Goal: Transaction & Acquisition: Purchase product/service

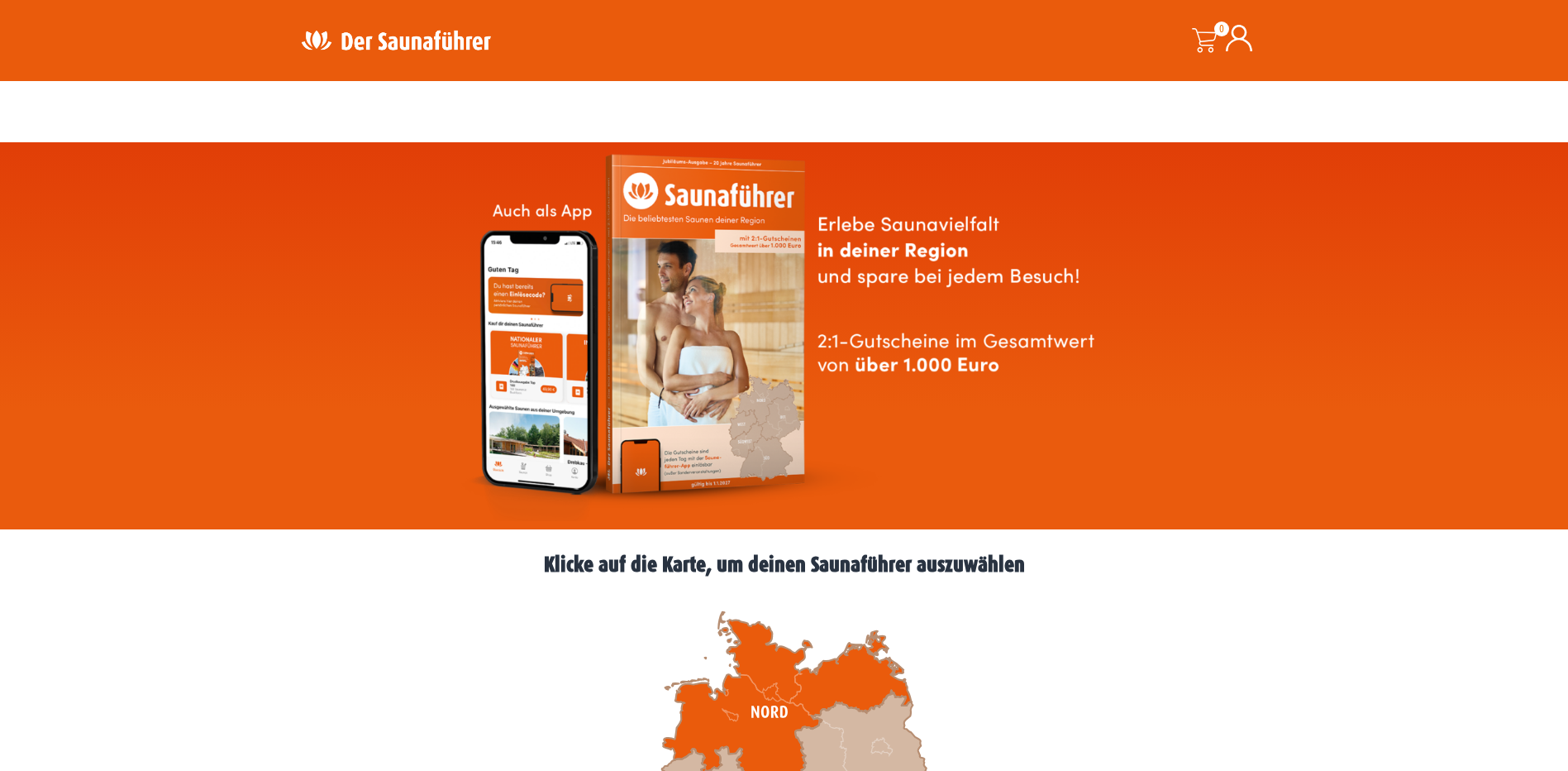
scroll to position [413, 0]
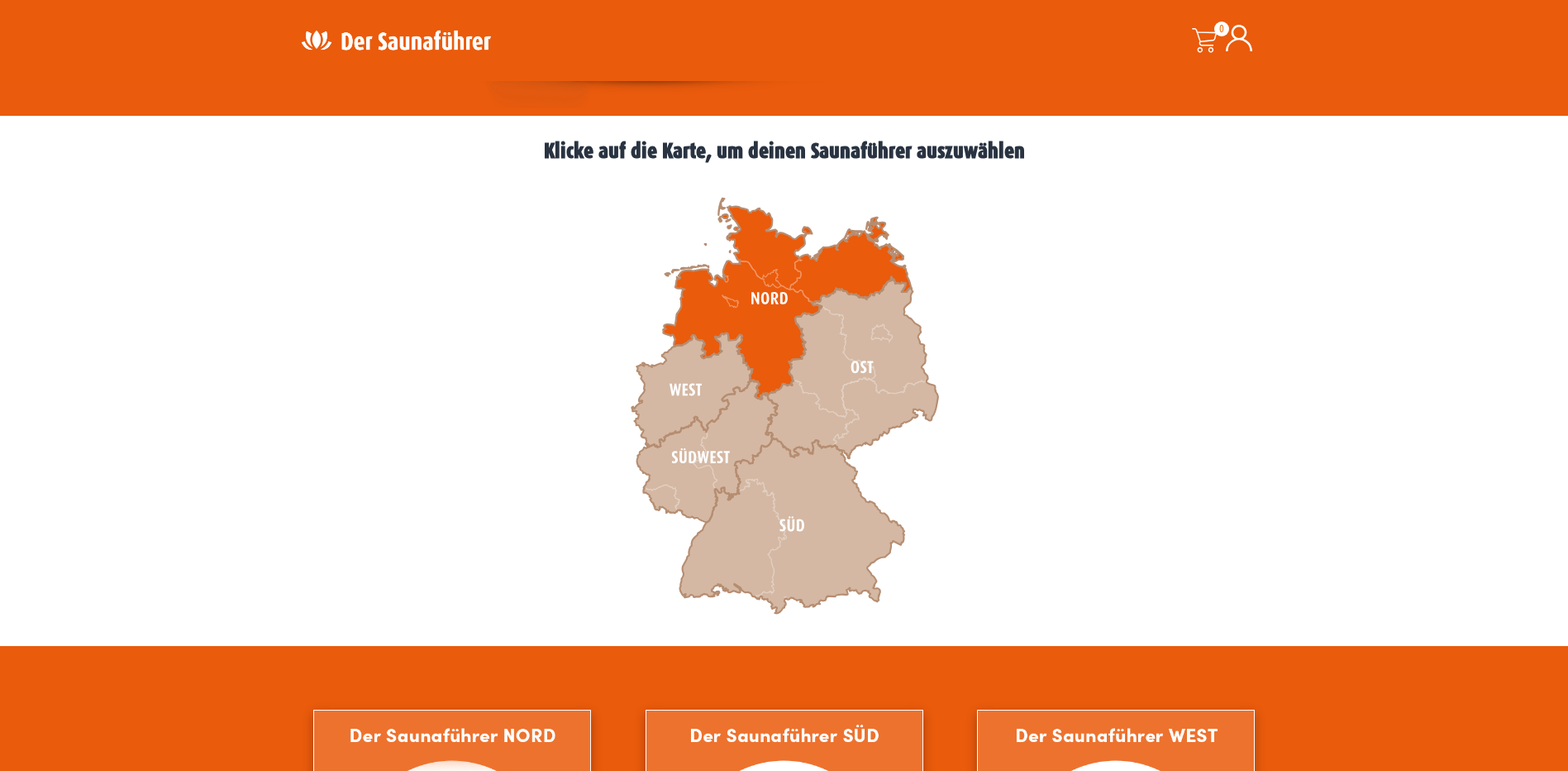
click at [771, 346] on icon at bounding box center [786, 299] width 248 height 201
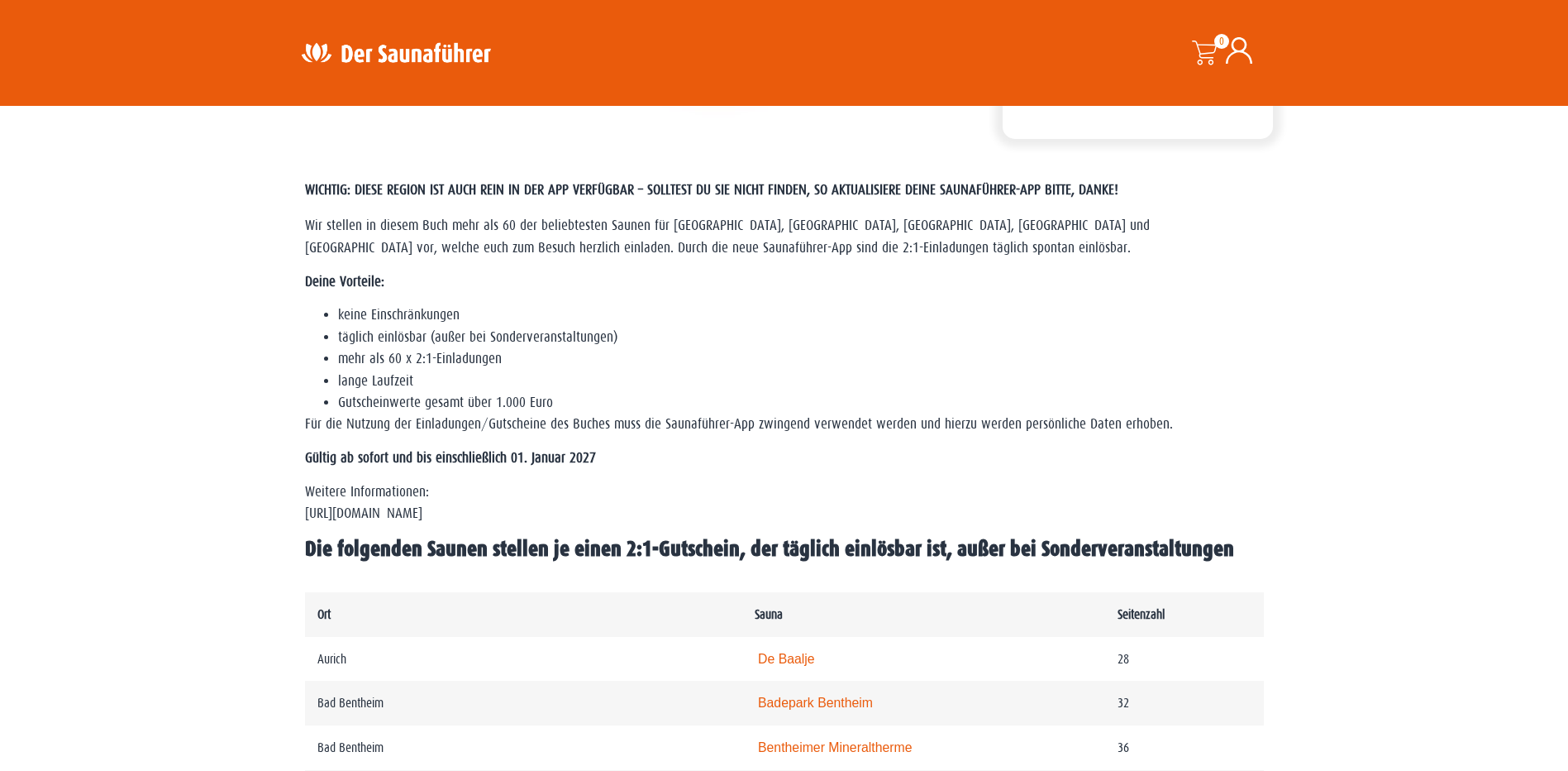
scroll to position [413, 0]
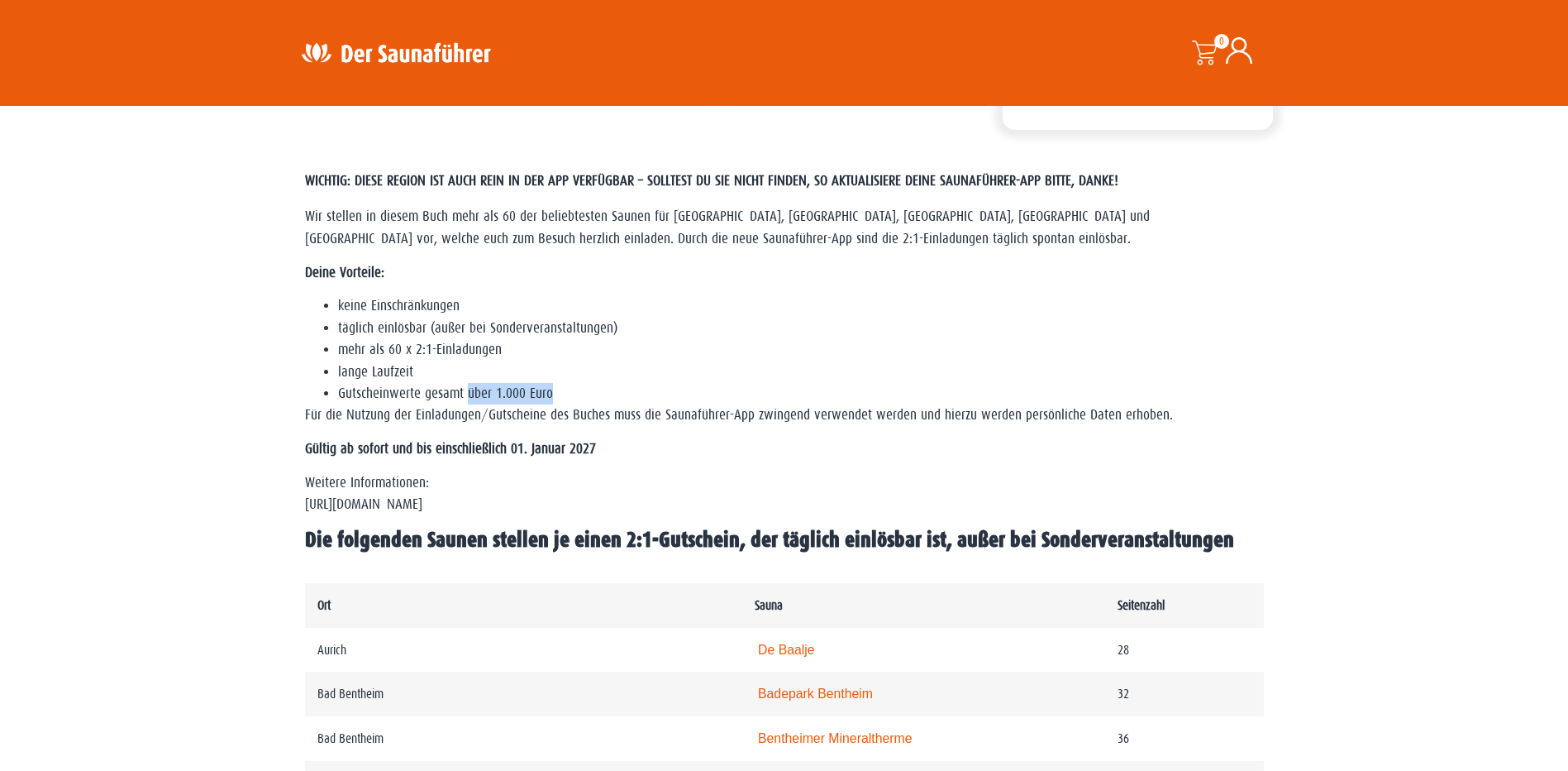
drag, startPoint x: 489, startPoint y: 396, endPoint x: 586, endPoint y: 396, distance: 97.0
click at [586, 396] on li "Gutscheinwerte gesamt über 1.000 Euro" at bounding box center [801, 393] width 925 height 21
click at [882, 406] on p "Für die Nutzung der Einladungen/Gutscheine des Buches muss die Saunaführer-App …" at bounding box center [784, 414] width 959 height 21
